Goal: Obtain resource: Download file/media

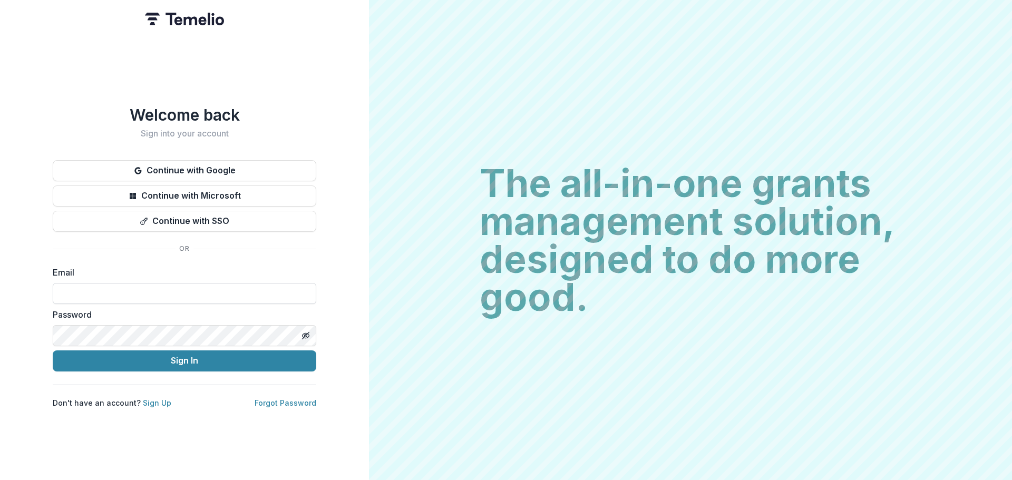
drag, startPoint x: 222, startPoint y: 290, endPoint x: 206, endPoint y: 299, distance: 18.9
click at [222, 290] on input at bounding box center [185, 293] width 264 height 21
type input "**********"
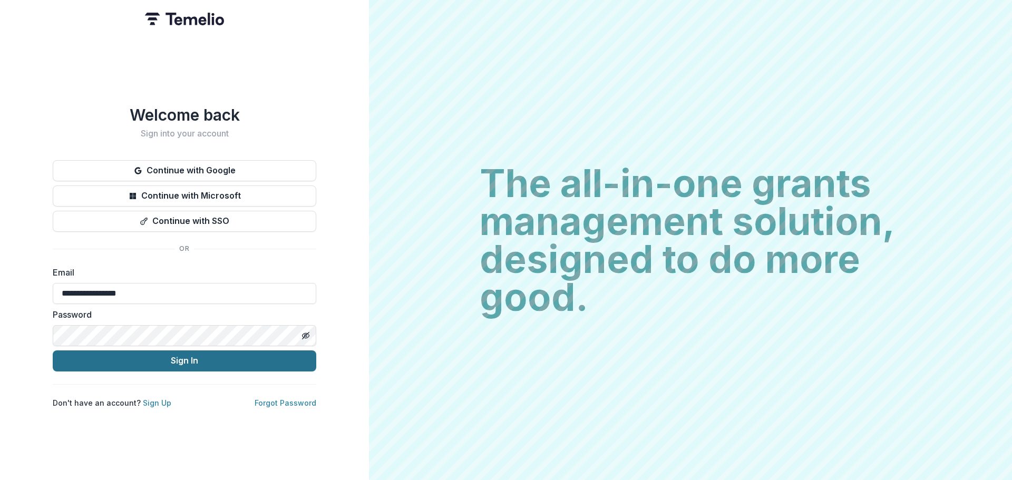
click at [173, 356] on button "Sign In" at bounding box center [185, 360] width 264 height 21
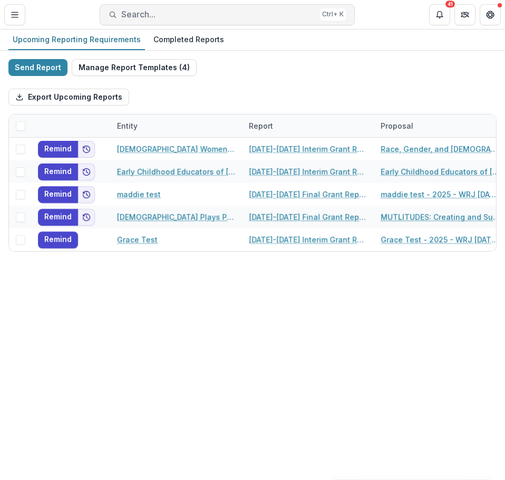
click at [172, 15] on span "Search..." at bounding box center [218, 14] width 194 height 10
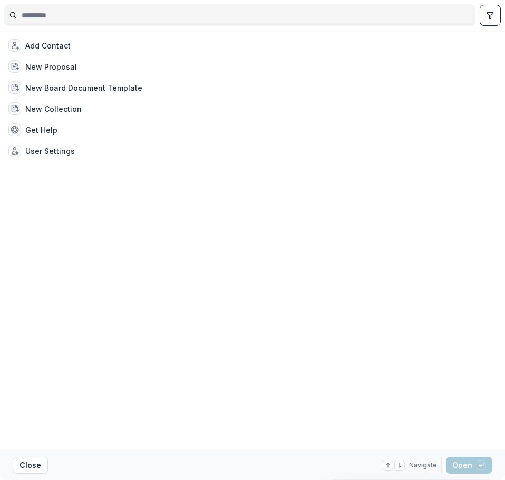
click at [172, 15] on input at bounding box center [240, 15] width 470 height 17
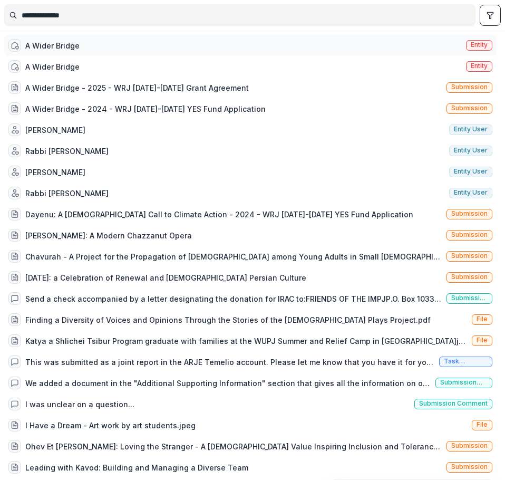
type input "**********"
click at [165, 46] on div "A Wider Bridge Entity" at bounding box center [250, 45] width 492 height 21
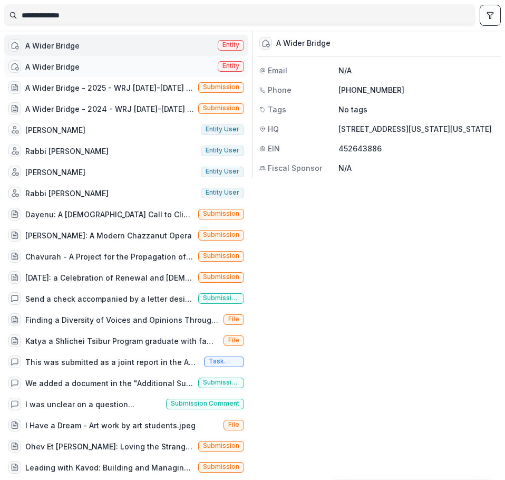
click at [138, 63] on div "A Wider Bridge Entity" at bounding box center [126, 66] width 244 height 21
click at [223, 49] on span "Entity" at bounding box center [231, 45] width 26 height 11
click at [112, 44] on div "A Wider Bridge Entity" at bounding box center [126, 45] width 244 height 21
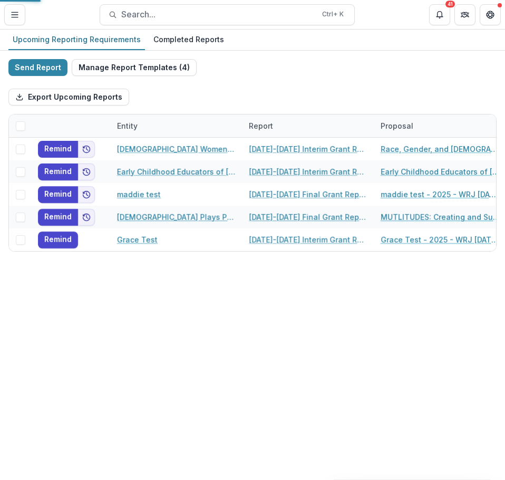
click at [112, 44] on div "A Wider Bridge Entity" at bounding box center [126, 47] width 243 height 21
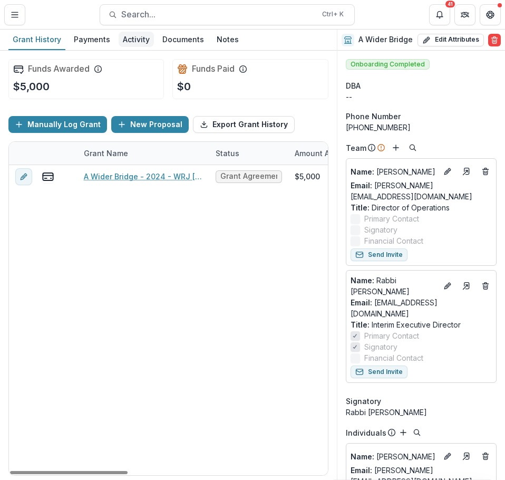
click at [144, 37] on div "Activity" at bounding box center [136, 39] width 35 height 15
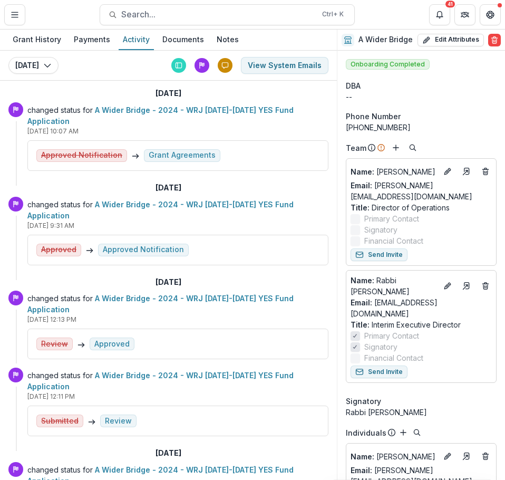
click at [169, 151] on div "Grant Agreements" at bounding box center [182, 155] width 67 height 9
click at [184, 39] on div "Documents" at bounding box center [183, 39] width 50 height 15
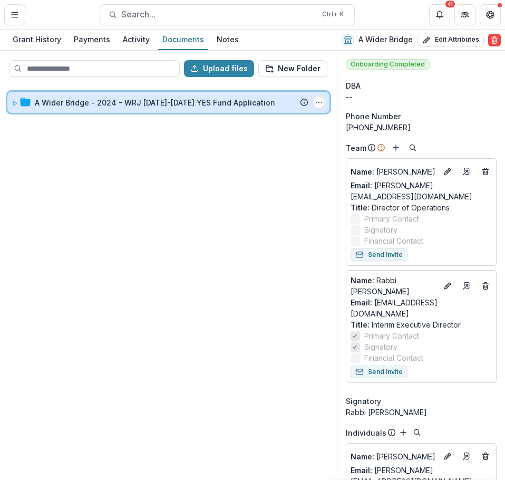
click at [15, 102] on icon at bounding box center [15, 103] width 6 height 6
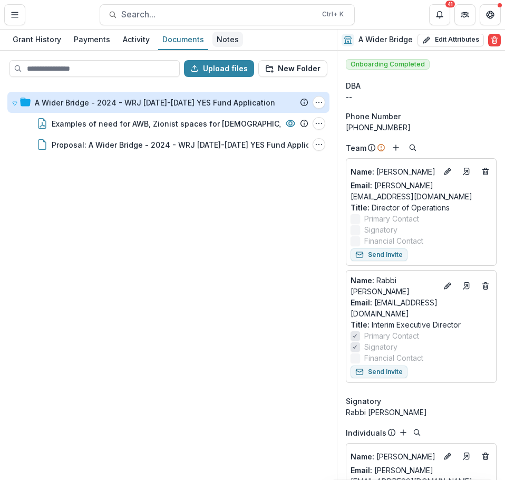
click at [216, 43] on div "Notes" at bounding box center [227, 39] width 31 height 15
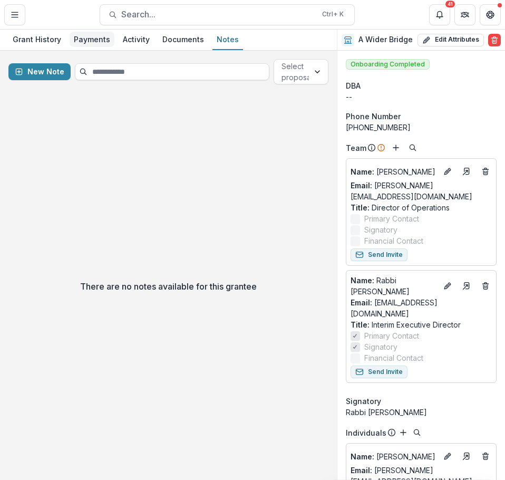
click at [86, 43] on div "Payments" at bounding box center [92, 39] width 45 height 15
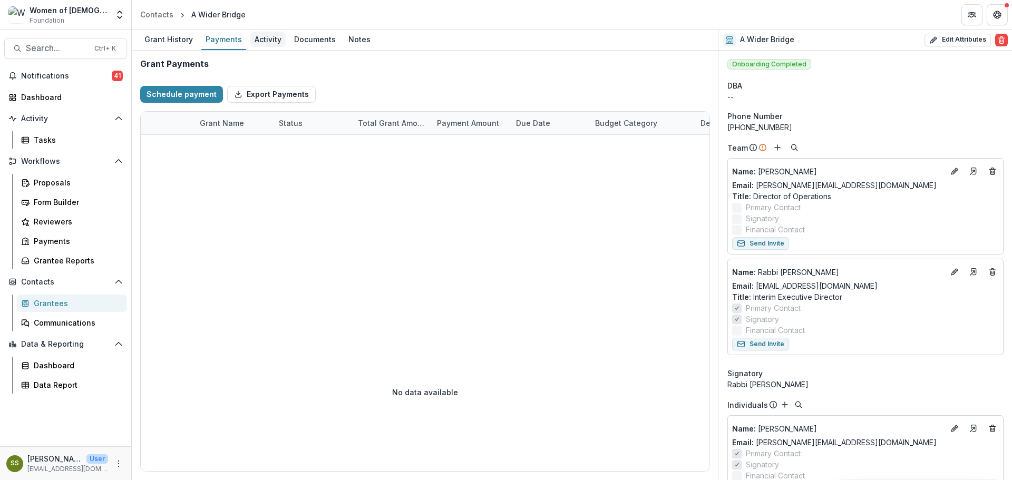
click at [269, 44] on div "Activity" at bounding box center [267, 39] width 35 height 15
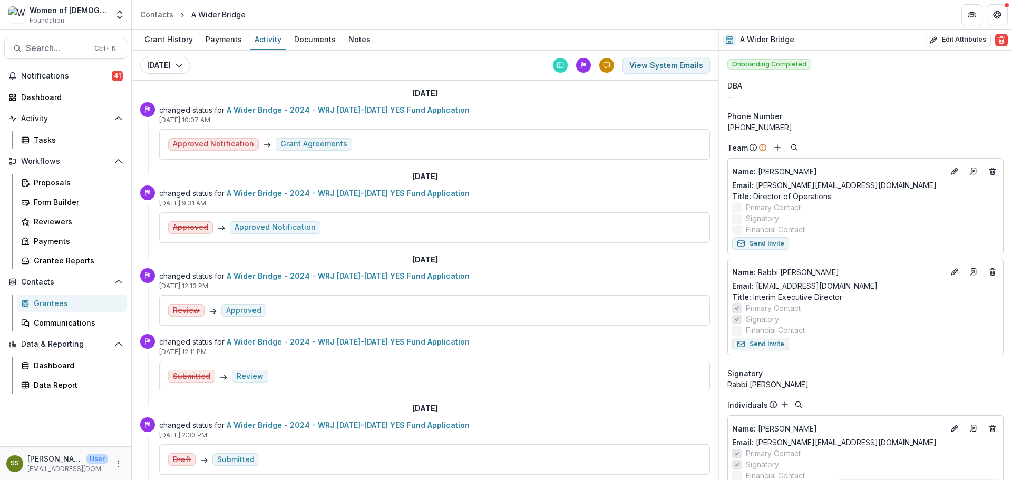
click at [326, 145] on div "Grant Agreements" at bounding box center [313, 144] width 67 height 9
click at [417, 108] on link "A Wider Bridge - 2024 - WRJ [DATE]-[DATE] YES Fund Application" at bounding box center [348, 109] width 243 height 9
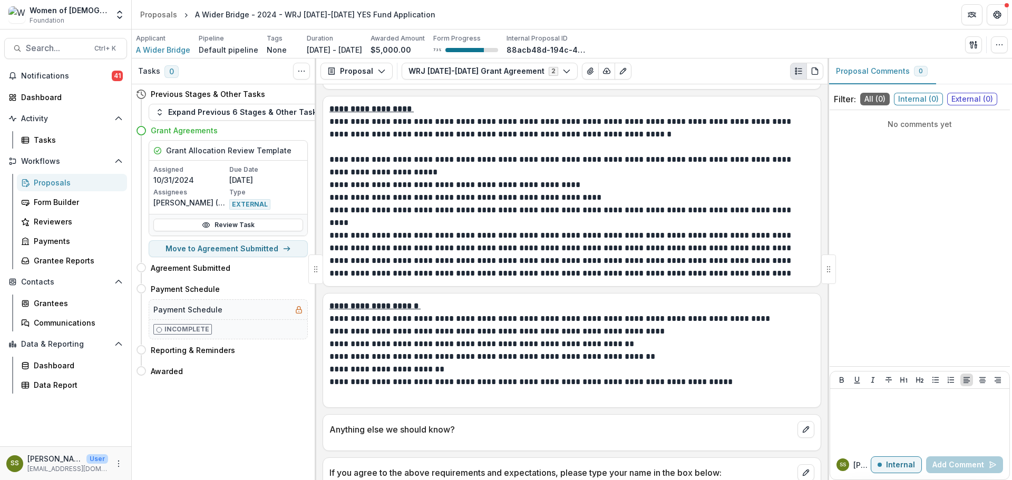
scroll to position [1474, 0]
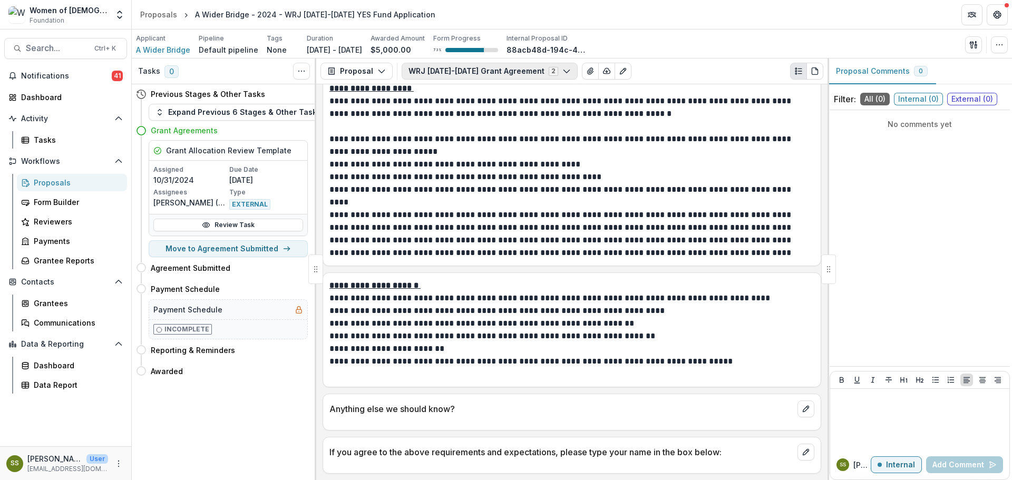
click at [504, 71] on polyline "button" at bounding box center [566, 71] width 6 height 3
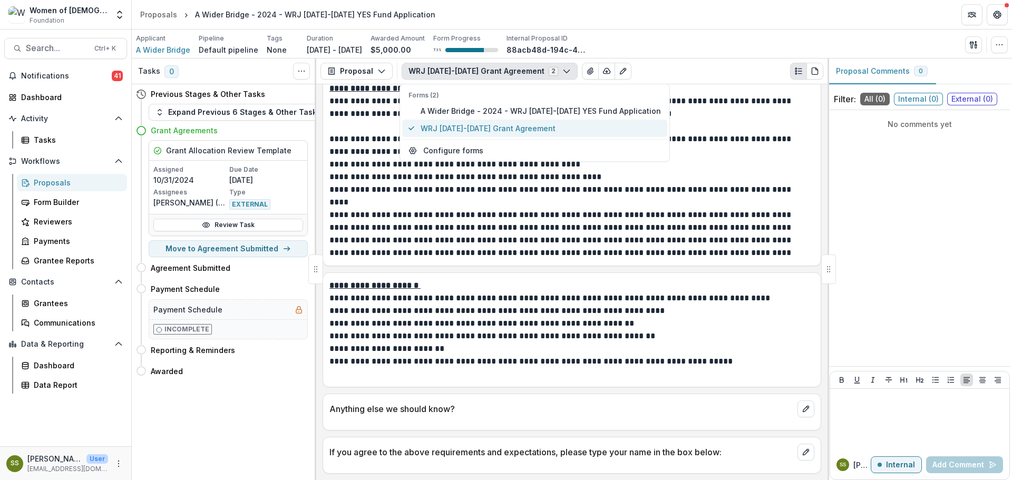
click at [504, 129] on span "WRJ [DATE]-[DATE] Grant Agreement" at bounding box center [541, 128] width 240 height 11
click at [504, 161] on p "**********" at bounding box center [570, 164] width 482 height 13
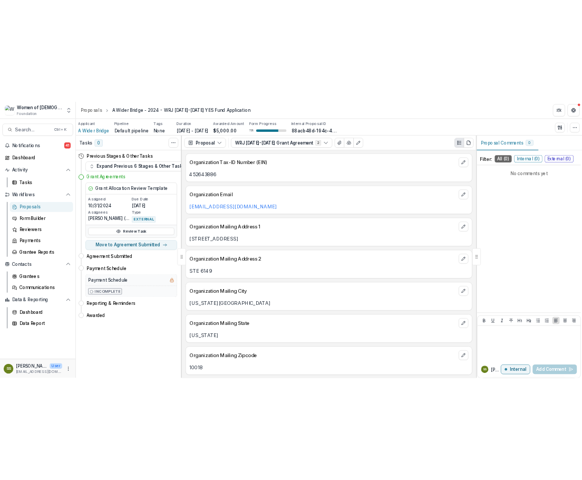
scroll to position [51, 0]
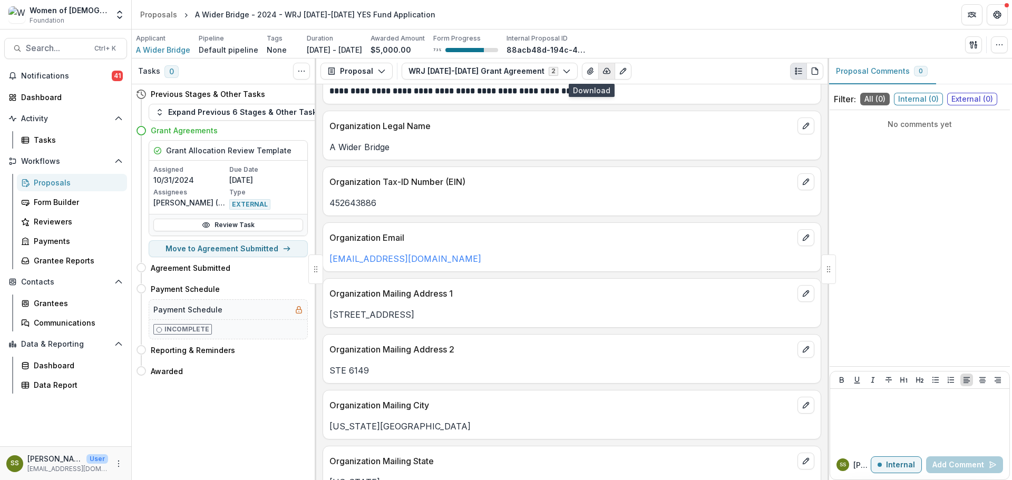
click at [504, 68] on icon "button" at bounding box center [606, 71] width 8 height 8
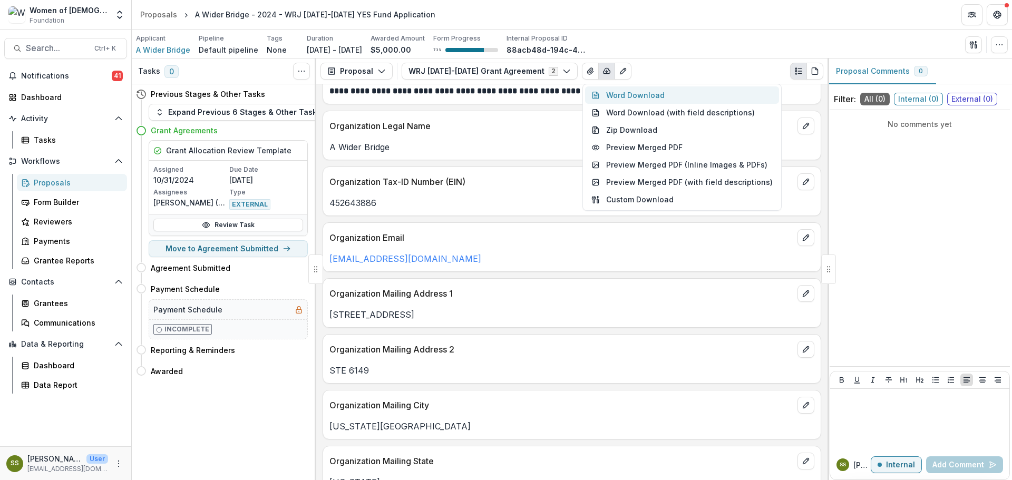
click at [504, 97] on button "Word Download" at bounding box center [682, 94] width 194 height 17
